Goal: Transaction & Acquisition: Purchase product/service

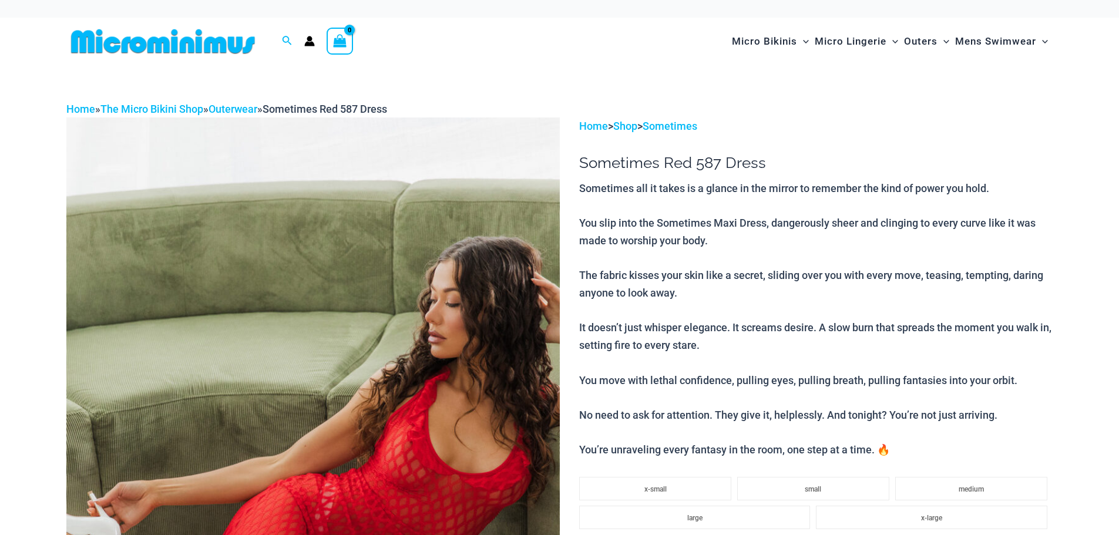
click at [496, 342] on img at bounding box center [312, 487] width 493 height 740
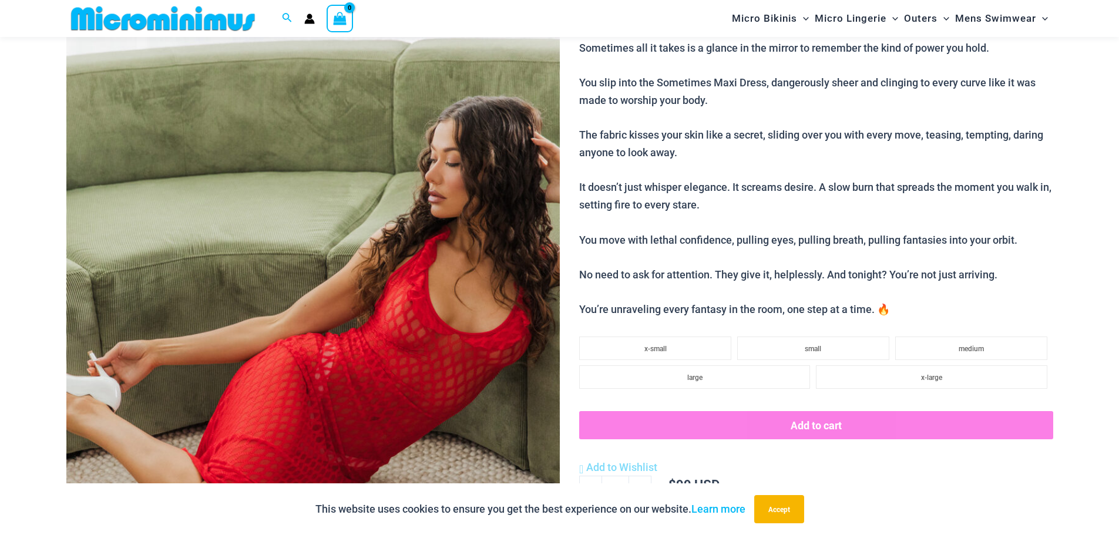
scroll to position [127, 0]
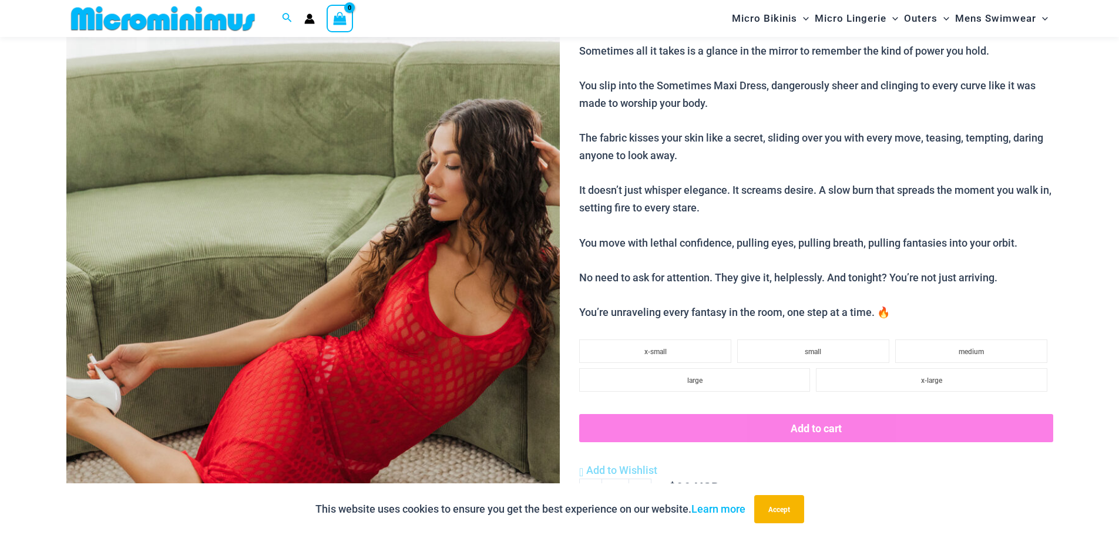
click at [433, 222] on img at bounding box center [312, 350] width 493 height 740
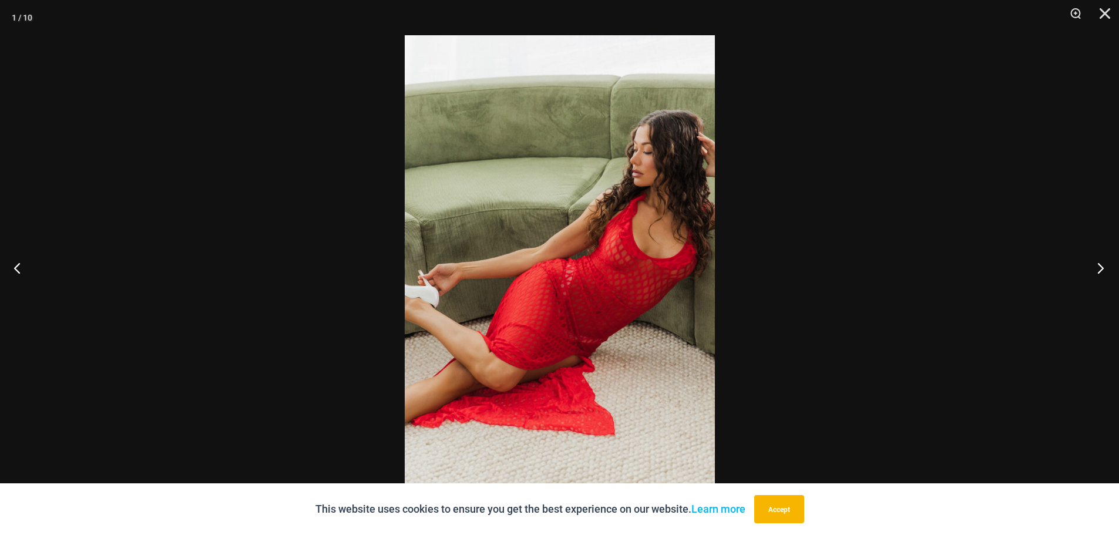
click at [1093, 266] on button "Next" at bounding box center [1097, 267] width 44 height 59
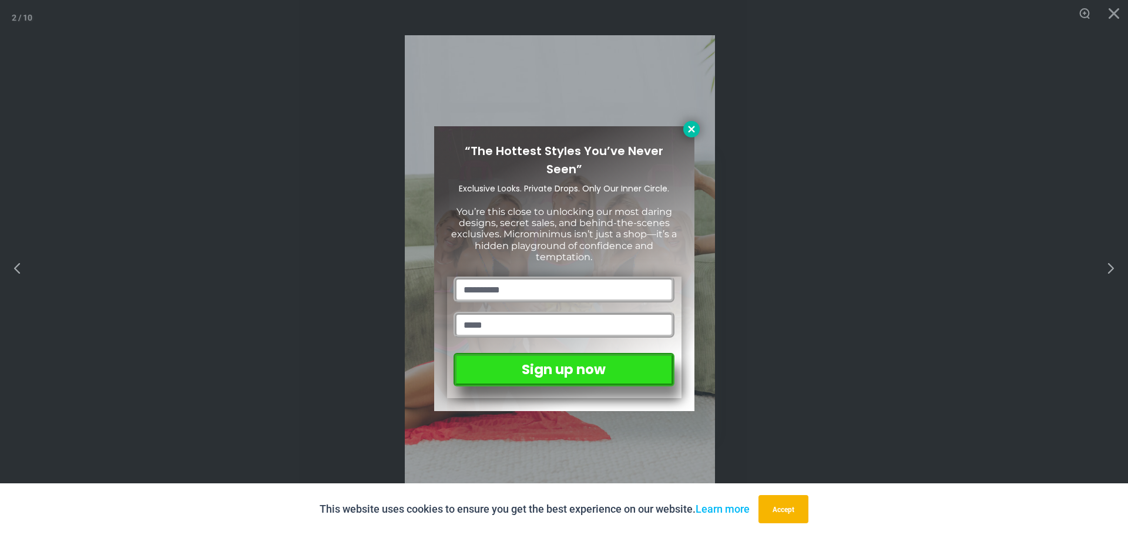
click at [690, 130] on icon at bounding box center [691, 129] width 6 height 6
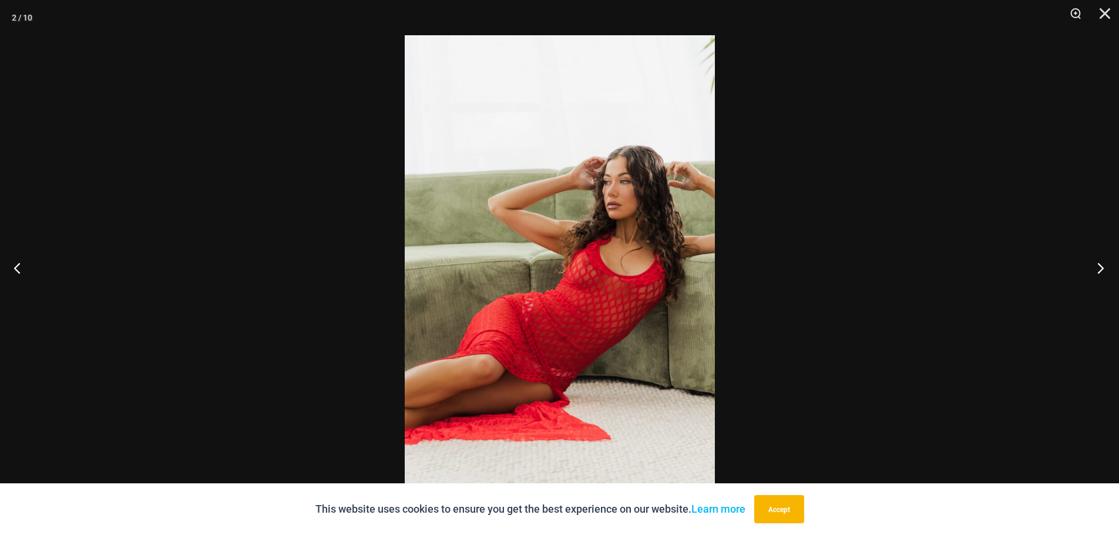
click at [1094, 268] on button "Next" at bounding box center [1097, 267] width 44 height 59
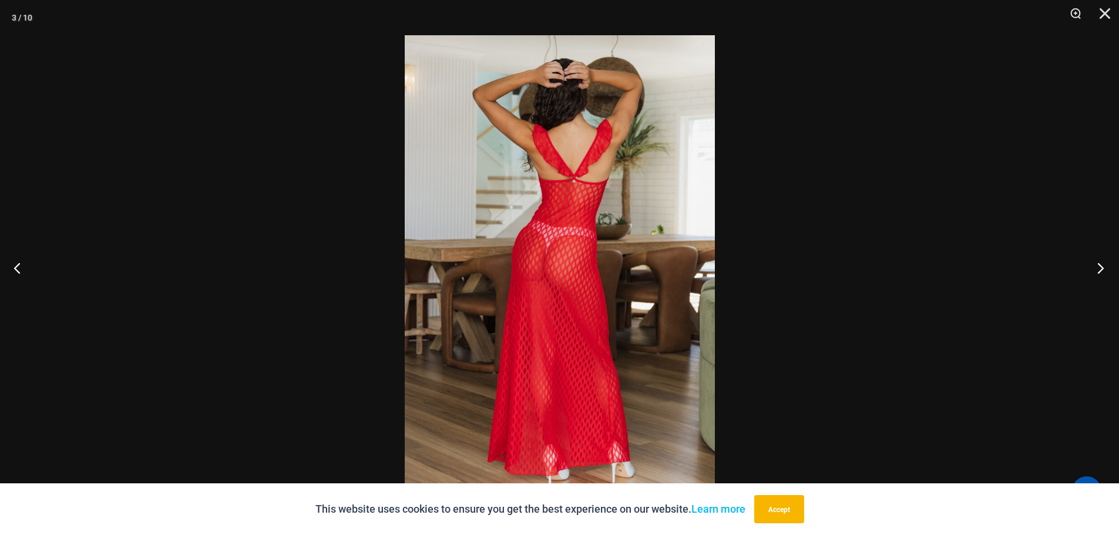
click at [1103, 266] on button "Next" at bounding box center [1097, 267] width 44 height 59
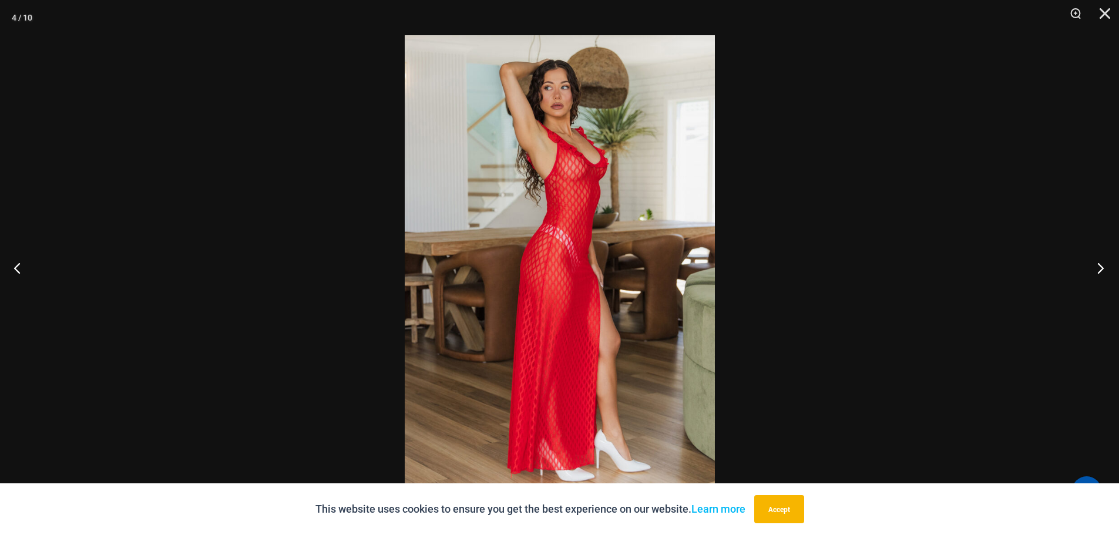
click at [1103, 266] on button "Next" at bounding box center [1097, 267] width 44 height 59
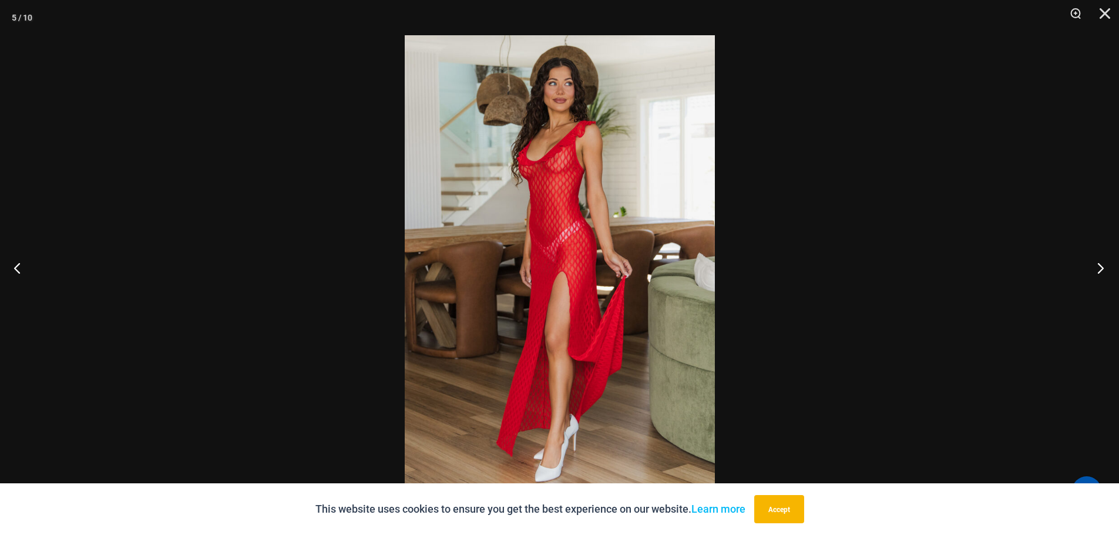
click at [1103, 266] on button "Next" at bounding box center [1097, 267] width 44 height 59
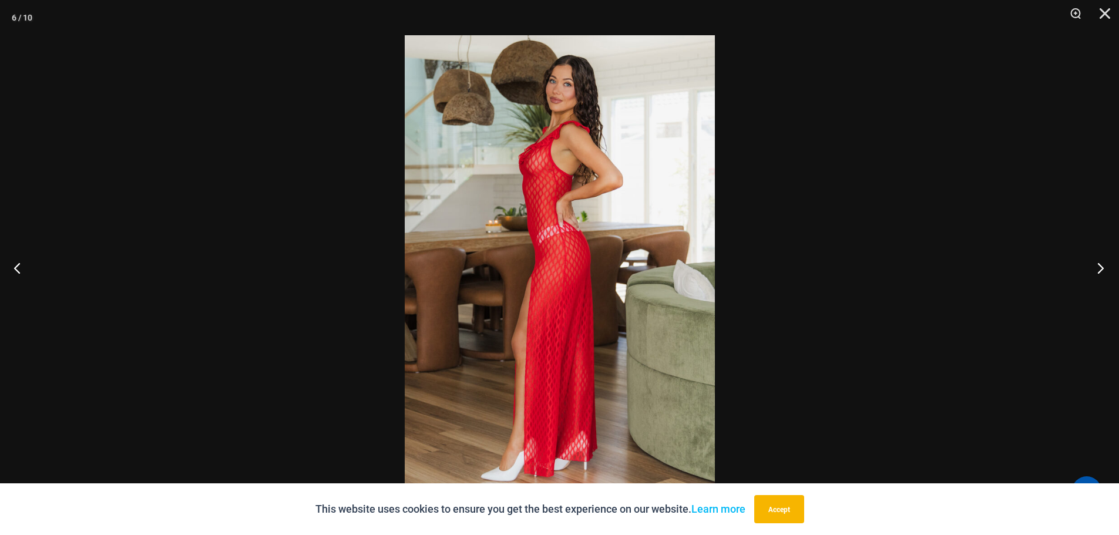
click at [1103, 266] on button "Next" at bounding box center [1097, 267] width 44 height 59
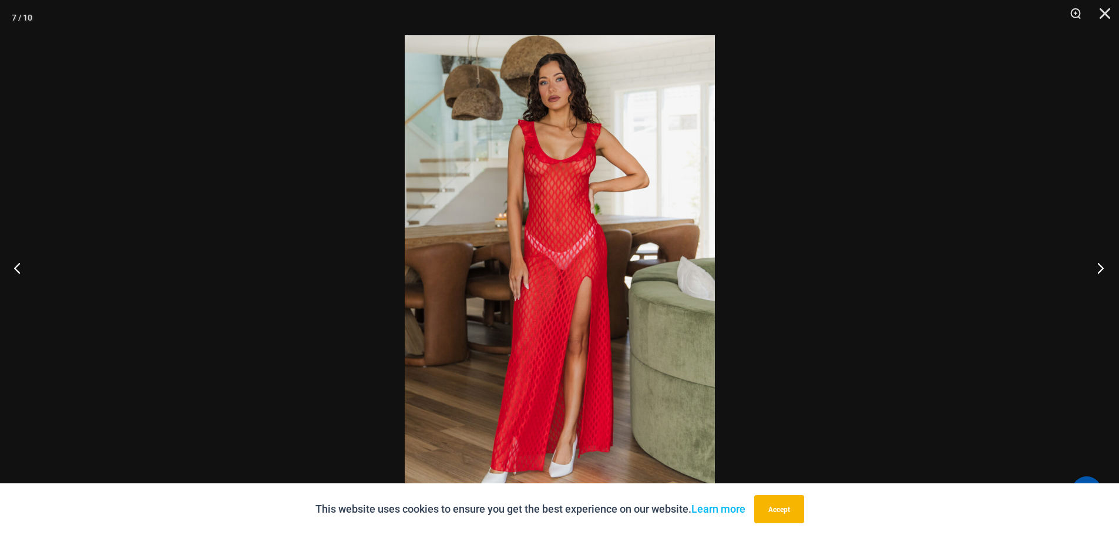
click at [1103, 266] on button "Next" at bounding box center [1097, 267] width 44 height 59
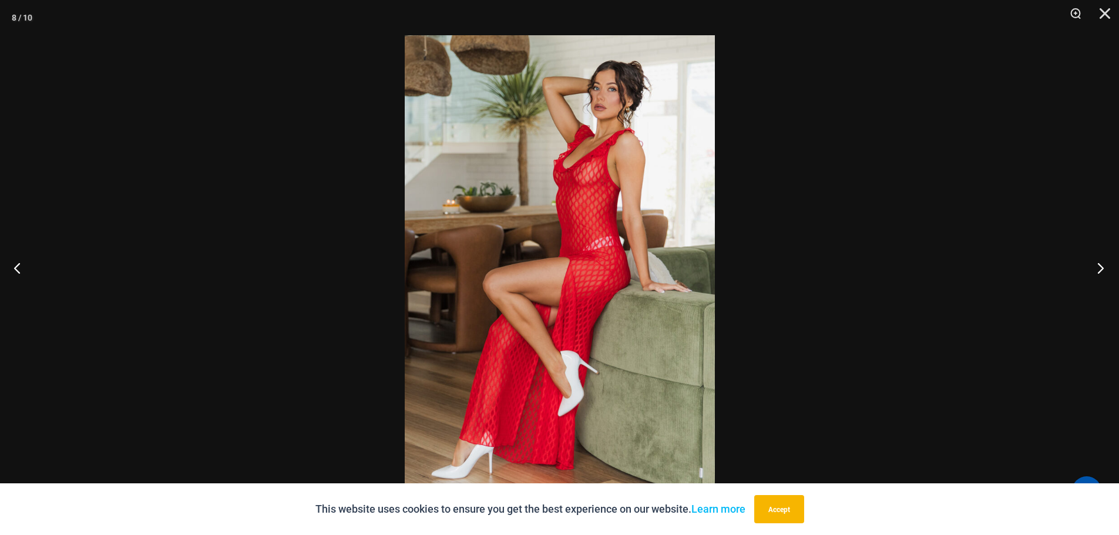
click at [1103, 266] on button "Next" at bounding box center [1097, 267] width 44 height 59
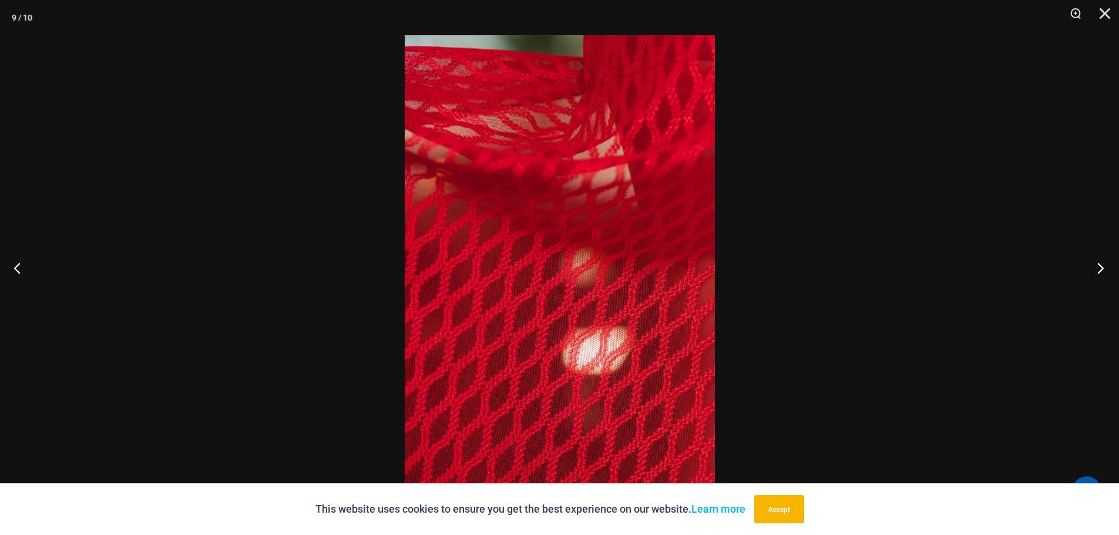
click at [1103, 266] on button "Next" at bounding box center [1097, 267] width 44 height 59
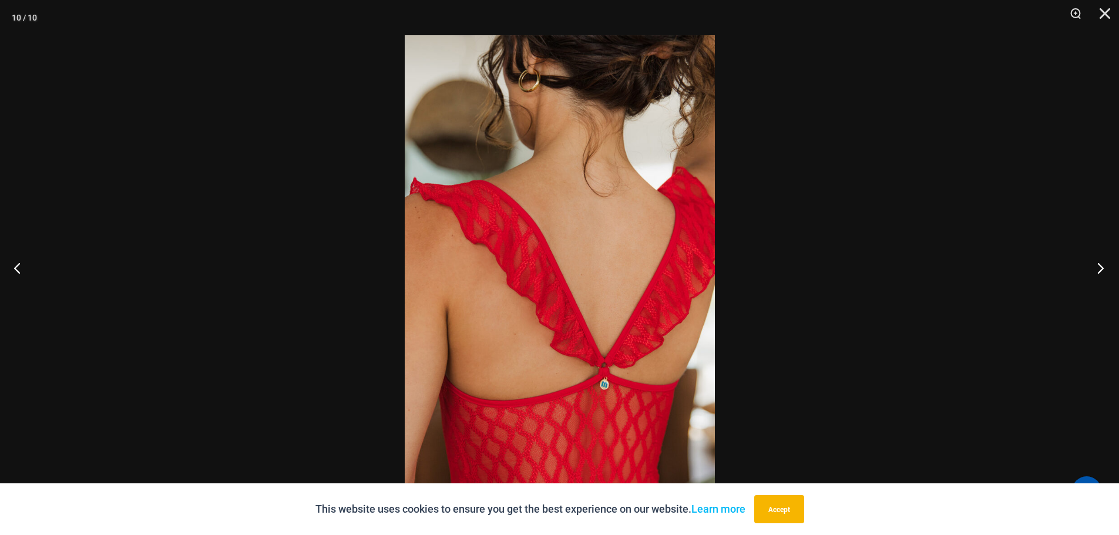
click at [1103, 266] on button "Next" at bounding box center [1097, 267] width 44 height 59
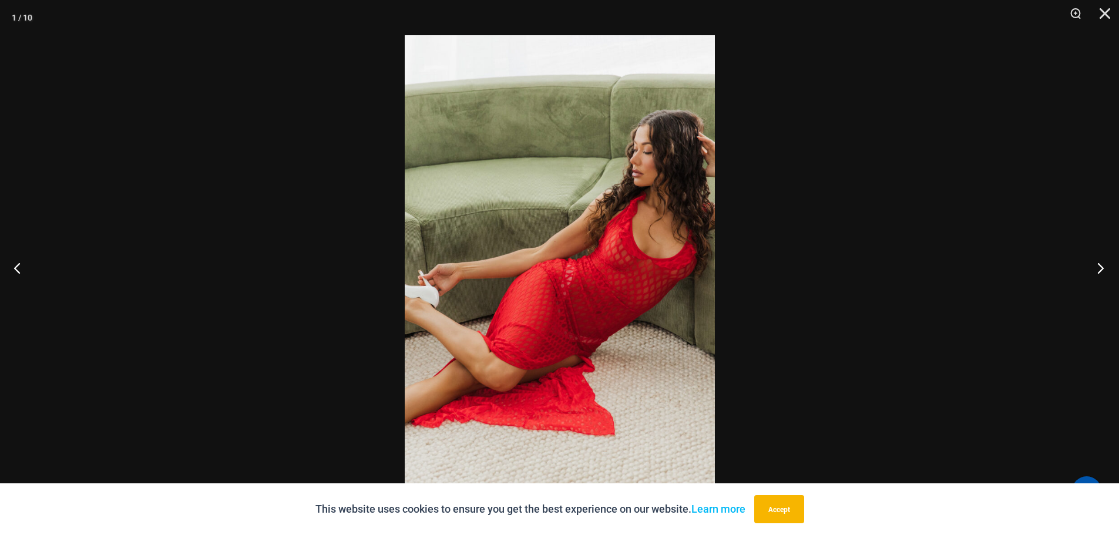
click at [1103, 266] on button "Next" at bounding box center [1097, 267] width 44 height 59
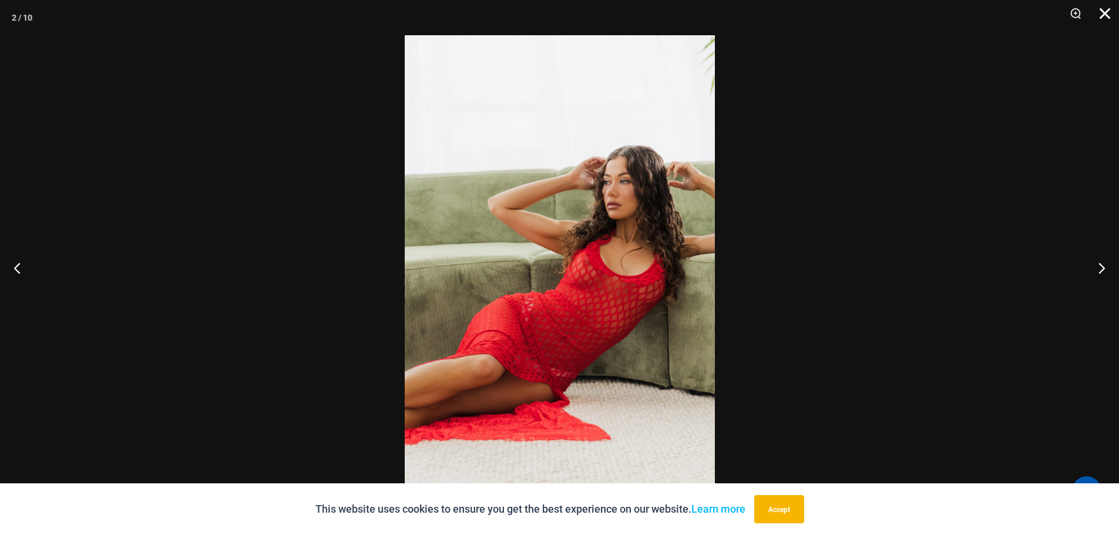
click at [1103, 10] on button "Close" at bounding box center [1100, 17] width 29 height 35
